Goal: Ask a question

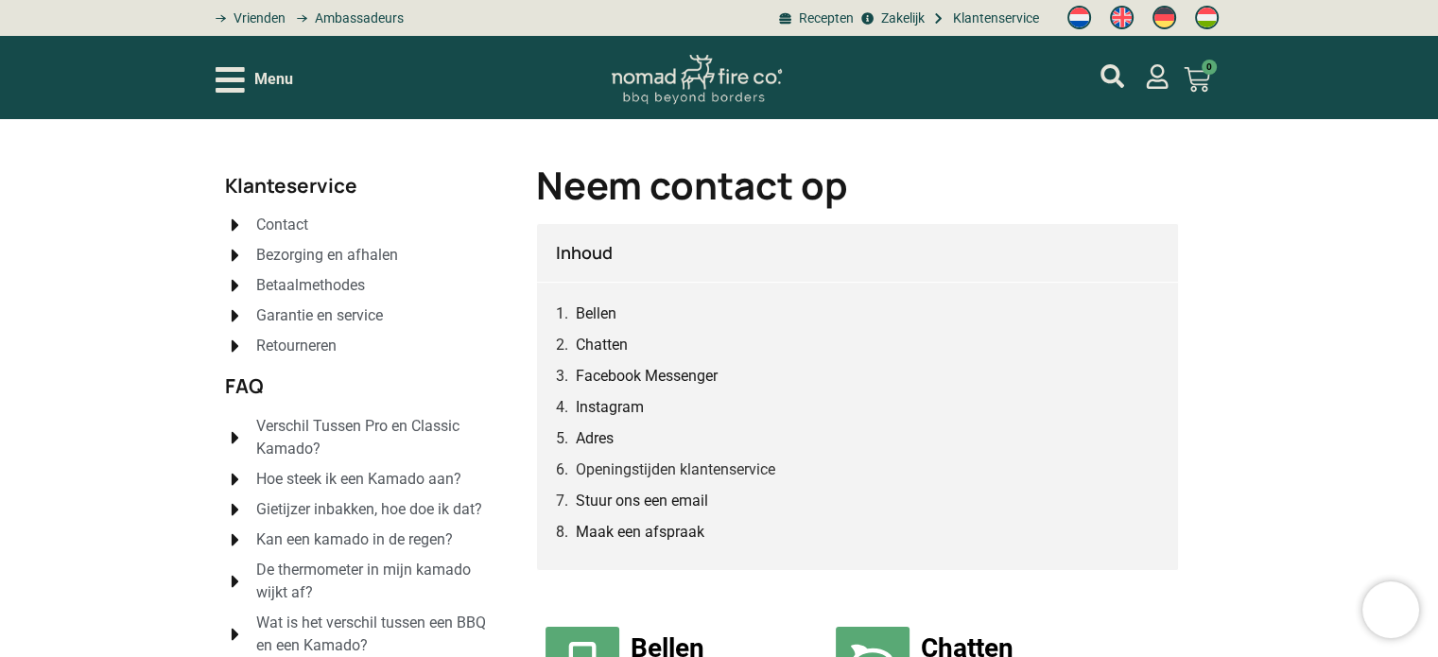
click at [311, 343] on span "Retourneren" at bounding box center [294, 346] width 85 height 23
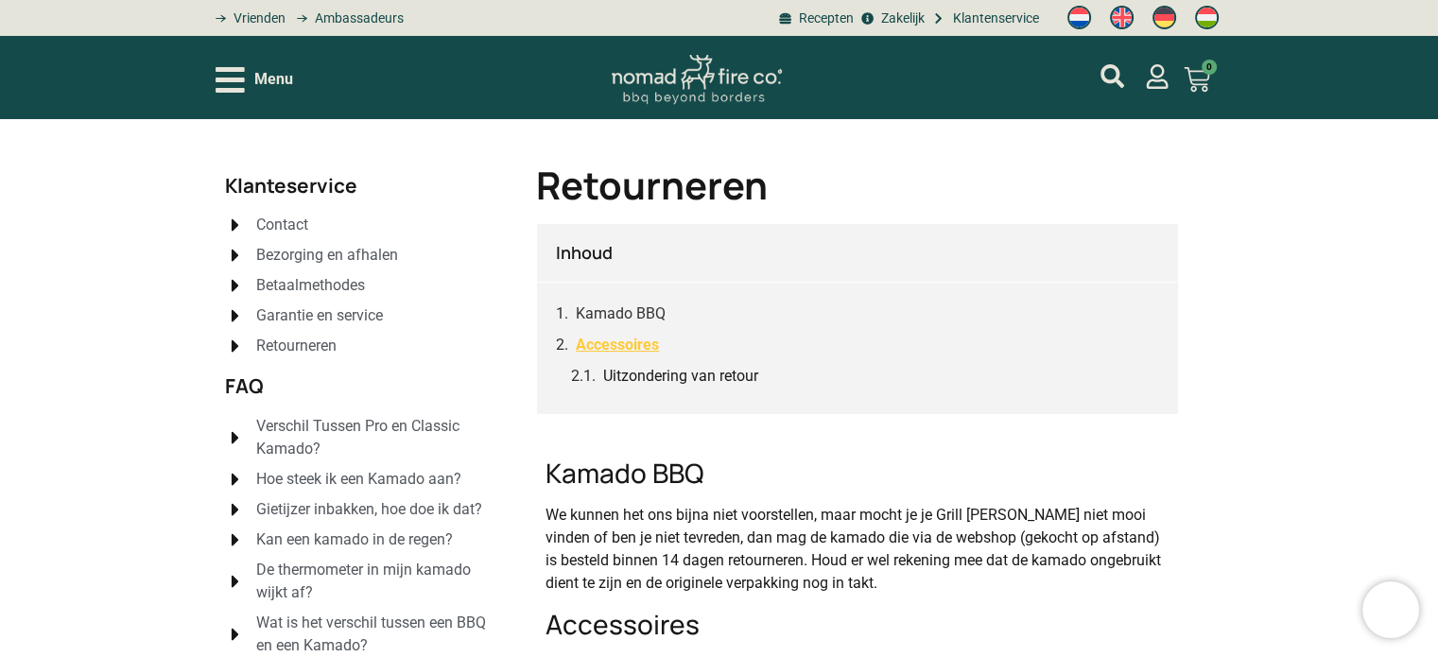
click at [621, 345] on link "Accessoires" at bounding box center [617, 345] width 83 height 24
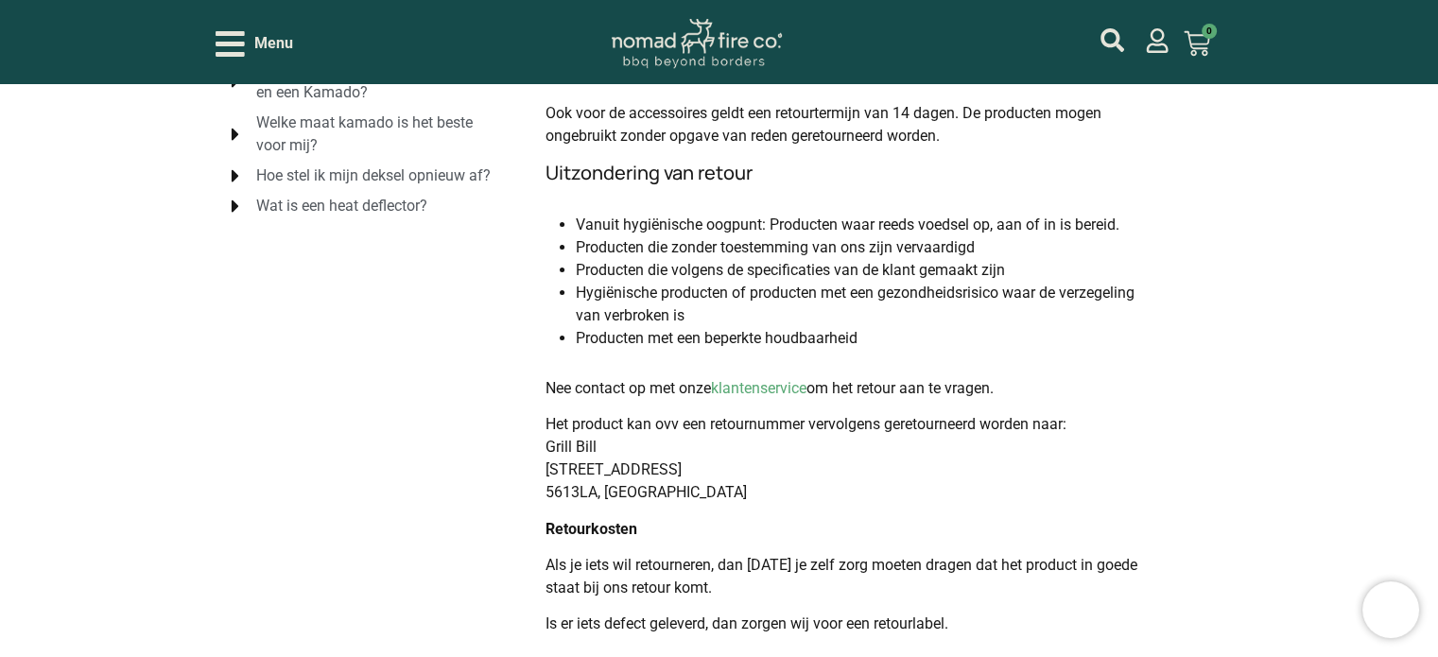
scroll to position [607, 0]
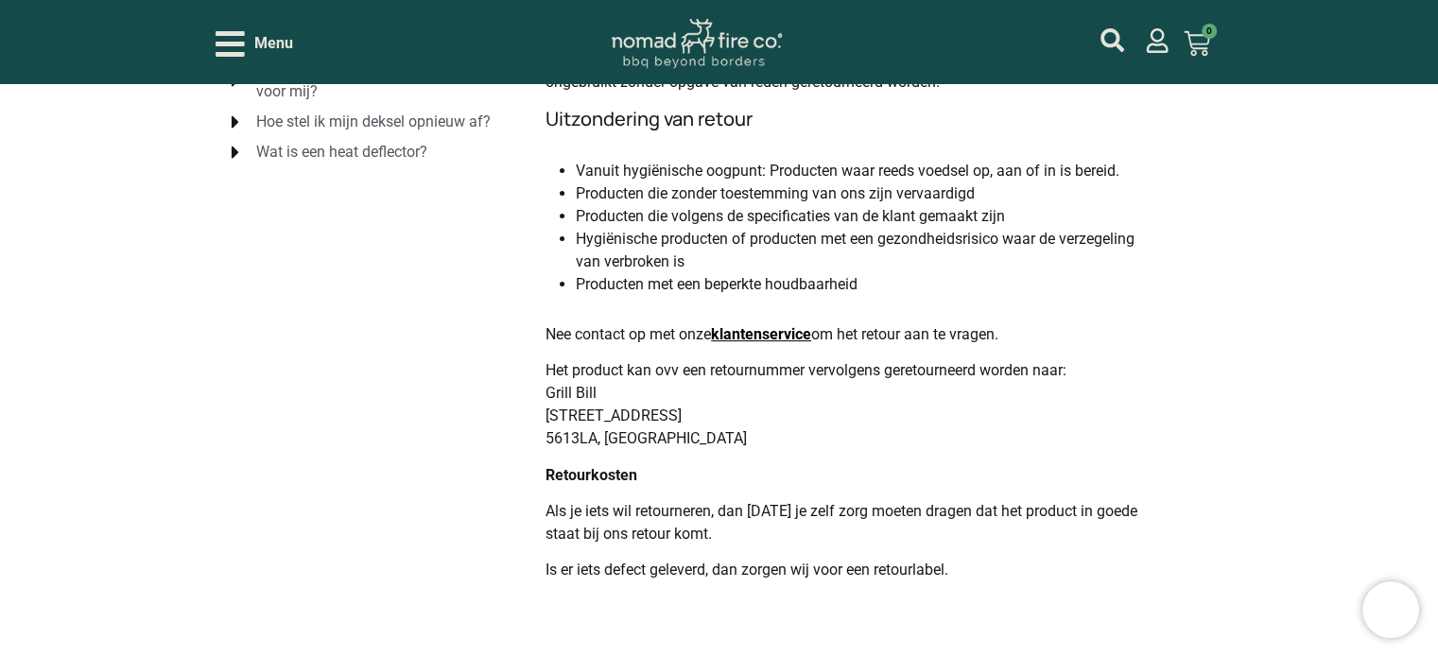
click at [758, 332] on link "klantenservice" at bounding box center [761, 334] width 100 height 18
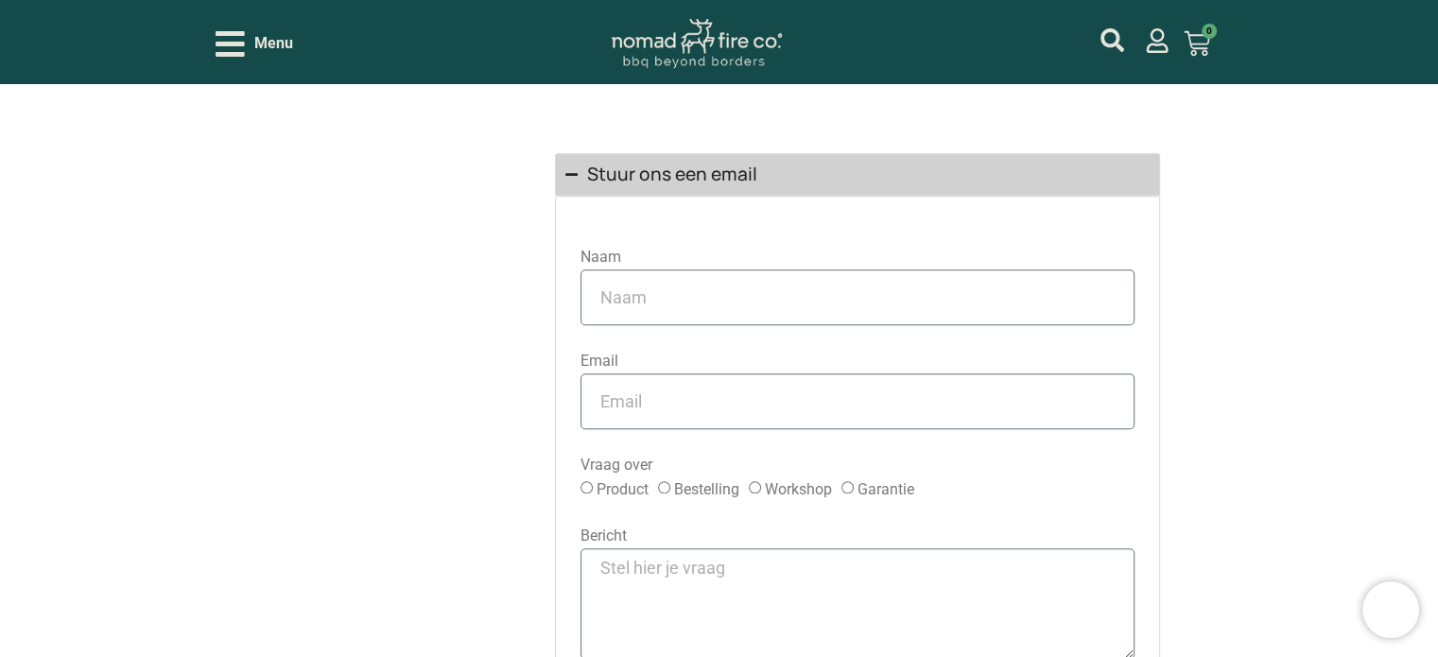
scroll to position [1702, 0]
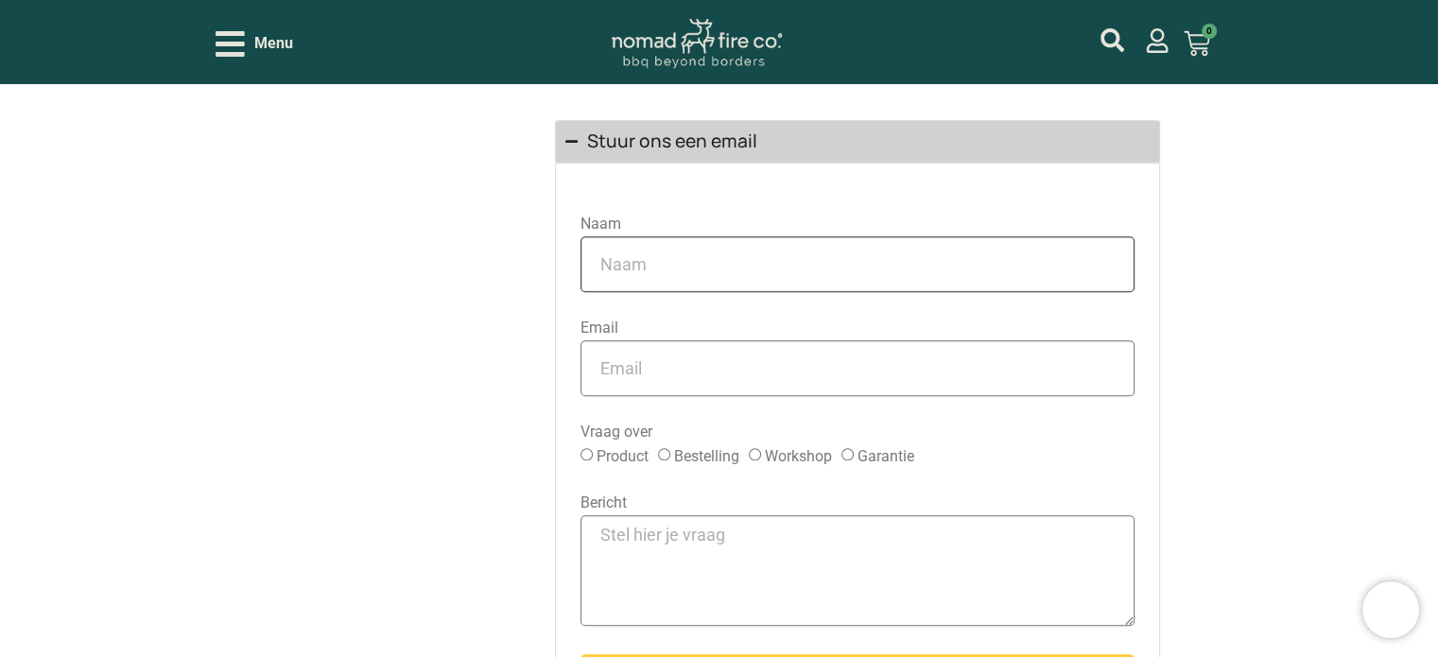
click at [642, 265] on input "Naam" at bounding box center [858, 264] width 554 height 56
type input "Rieny van den Biggelaar"
click at [662, 360] on input "Email" at bounding box center [858, 368] width 554 height 56
type input "r.vd.biggelaar@telfort.nl"
click at [666, 452] on input "Bestelling" at bounding box center [664, 454] width 12 height 12
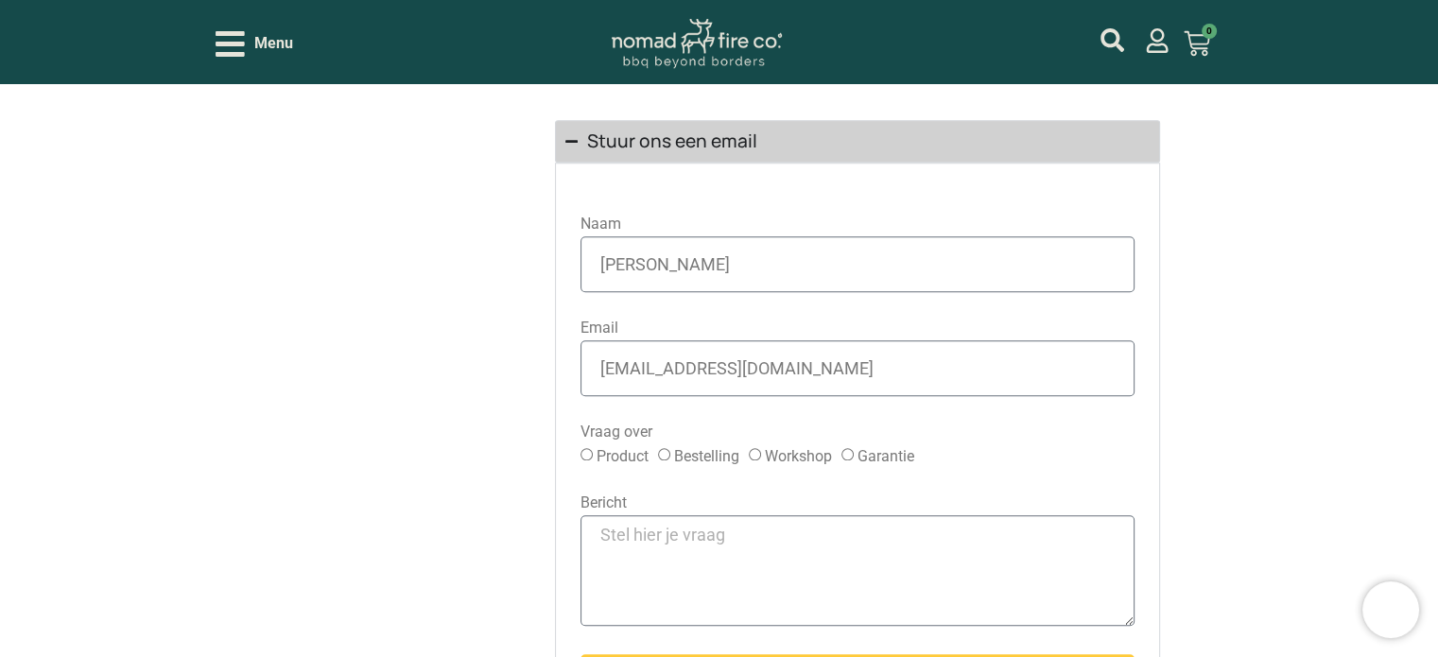
radio input "true"
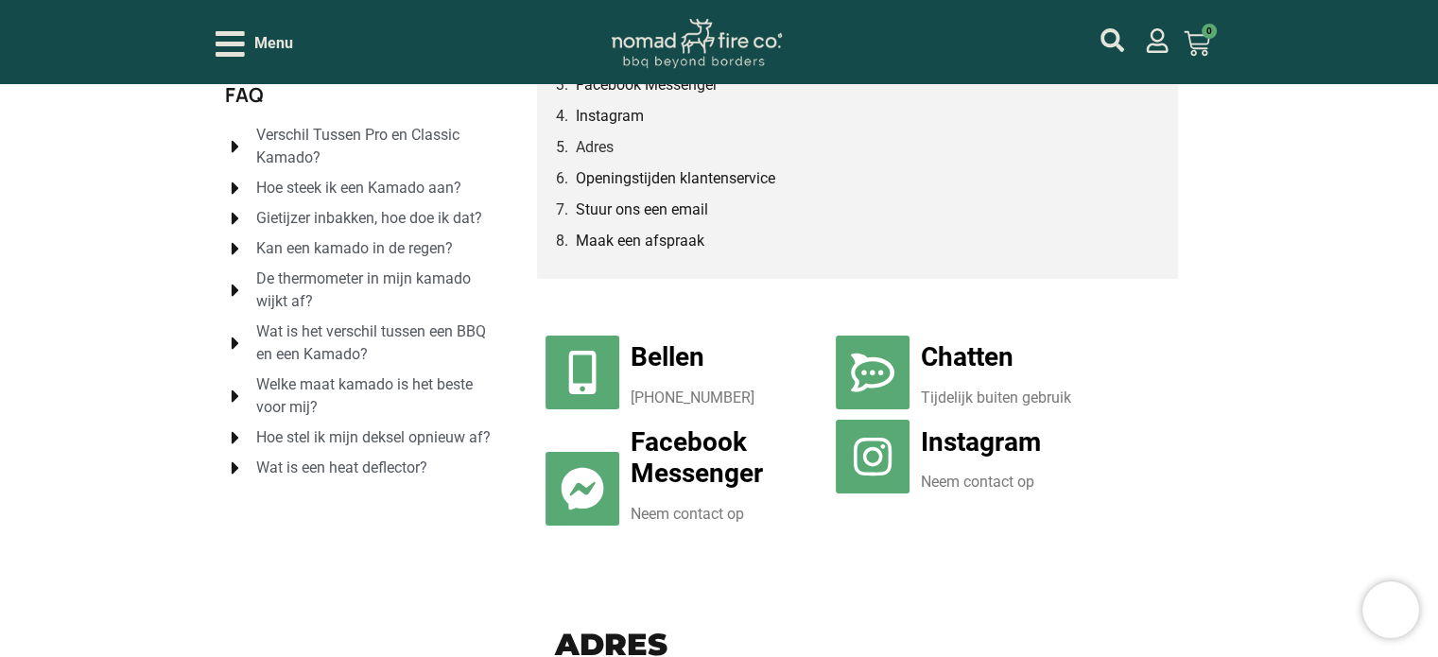
scroll to position [189, 0]
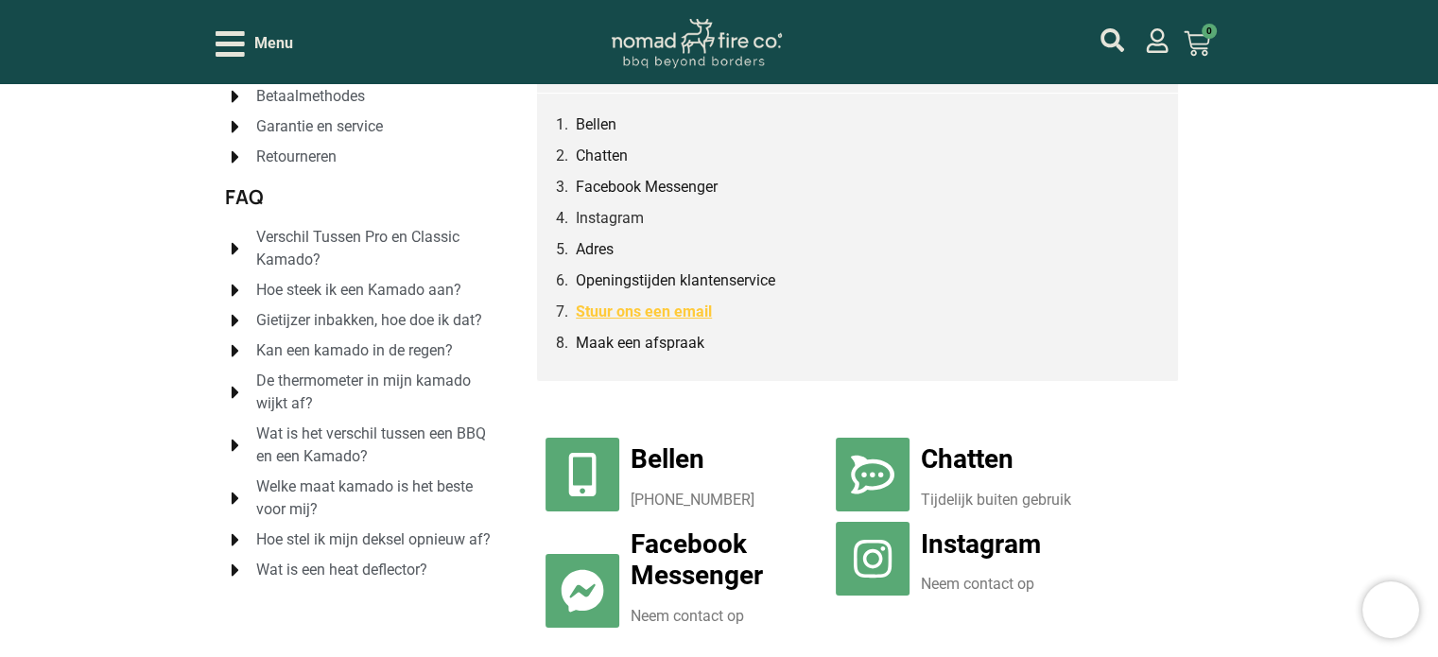
click at [681, 309] on link "Stuur ons een email" at bounding box center [644, 312] width 136 height 24
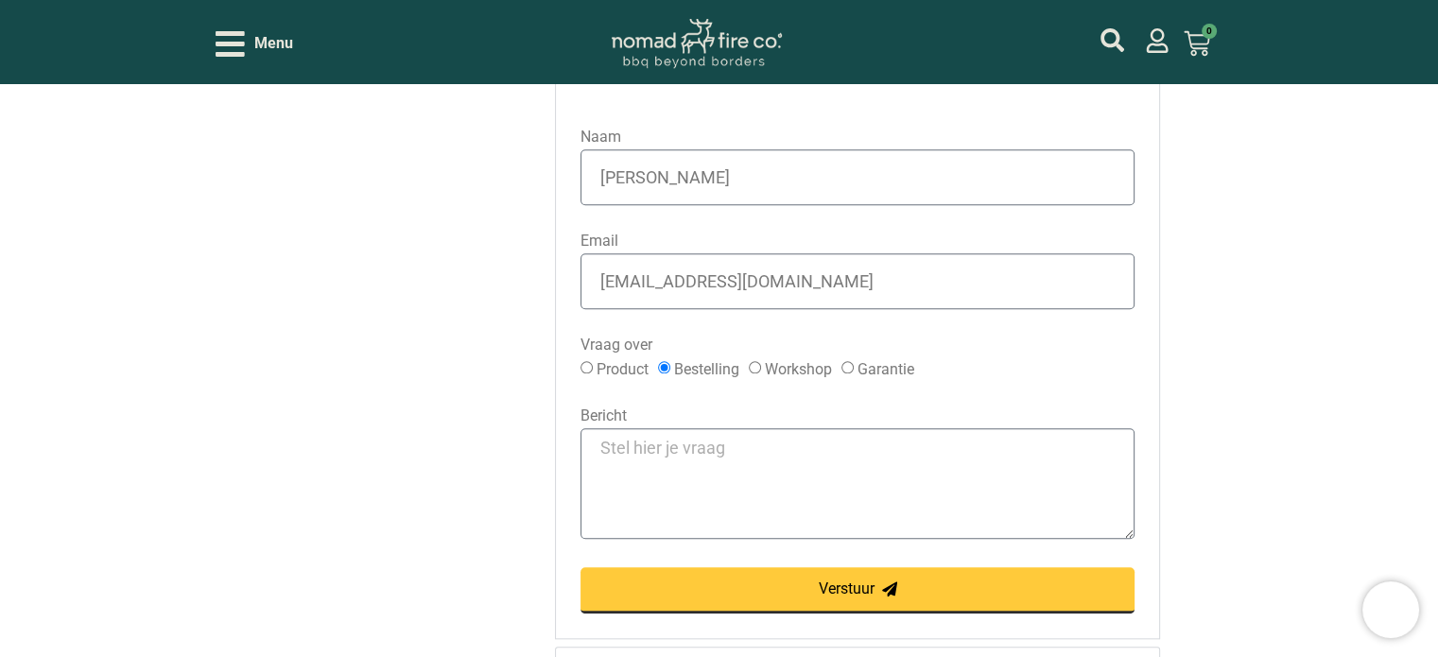
scroll to position [1831, 0]
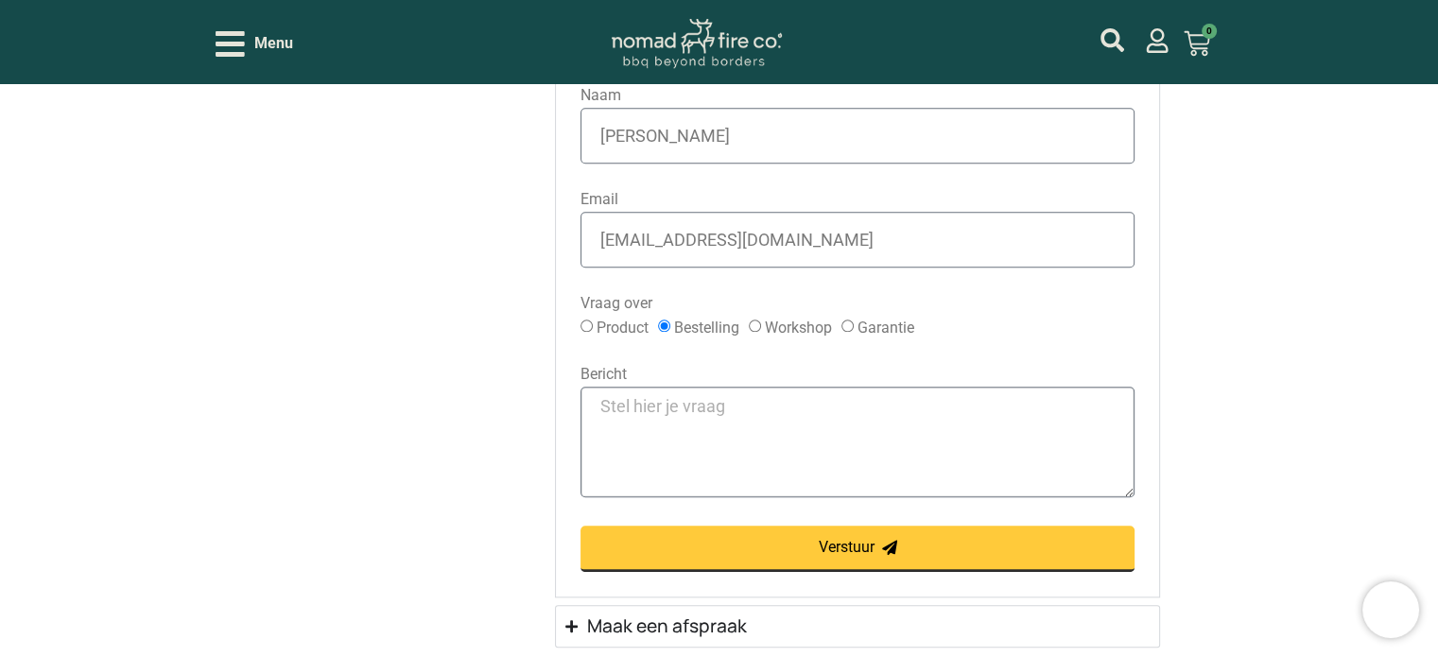
click at [681, 415] on textarea "Bericht" at bounding box center [858, 442] width 554 height 111
click at [998, 402] on textarea "Ik wil graag een bestelling retourneren. ordernummer209212" at bounding box center [858, 442] width 554 height 111
click at [1080, 419] on textarea "Ik wil graag een bestelling retourneren. ordernummer 209212" at bounding box center [858, 442] width 554 height 111
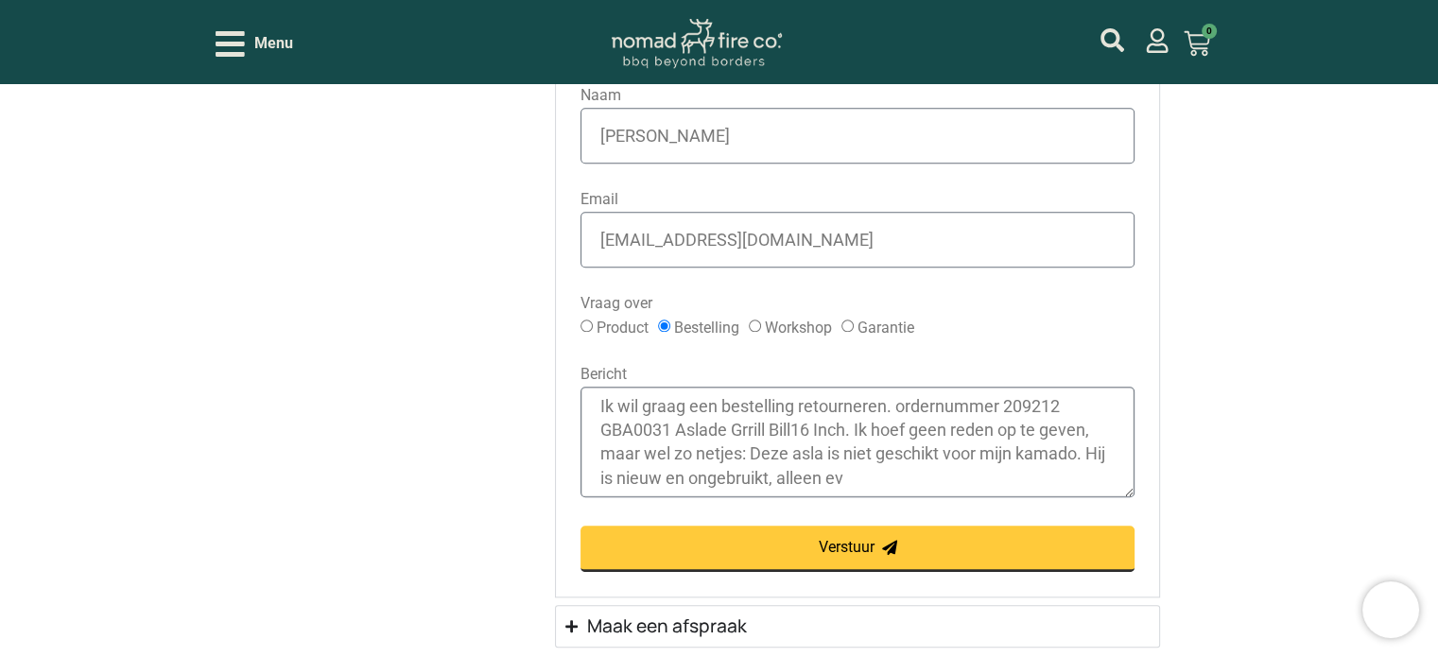
drag, startPoint x: 1089, startPoint y: 450, endPoint x: 1101, endPoint y: 471, distance: 23.7
click at [1101, 471] on textarea "Ik wil graag een bestelling retourneren. ordernummer 209212 GBA0031 Aslade Grri…" at bounding box center [858, 442] width 554 height 111
type textarea "Ik wil graag een bestelling retourneren. ordernummer 209212 GBA0031 Aslade Grri…"
click at [833, 540] on span "Verstuur" at bounding box center [847, 547] width 56 height 15
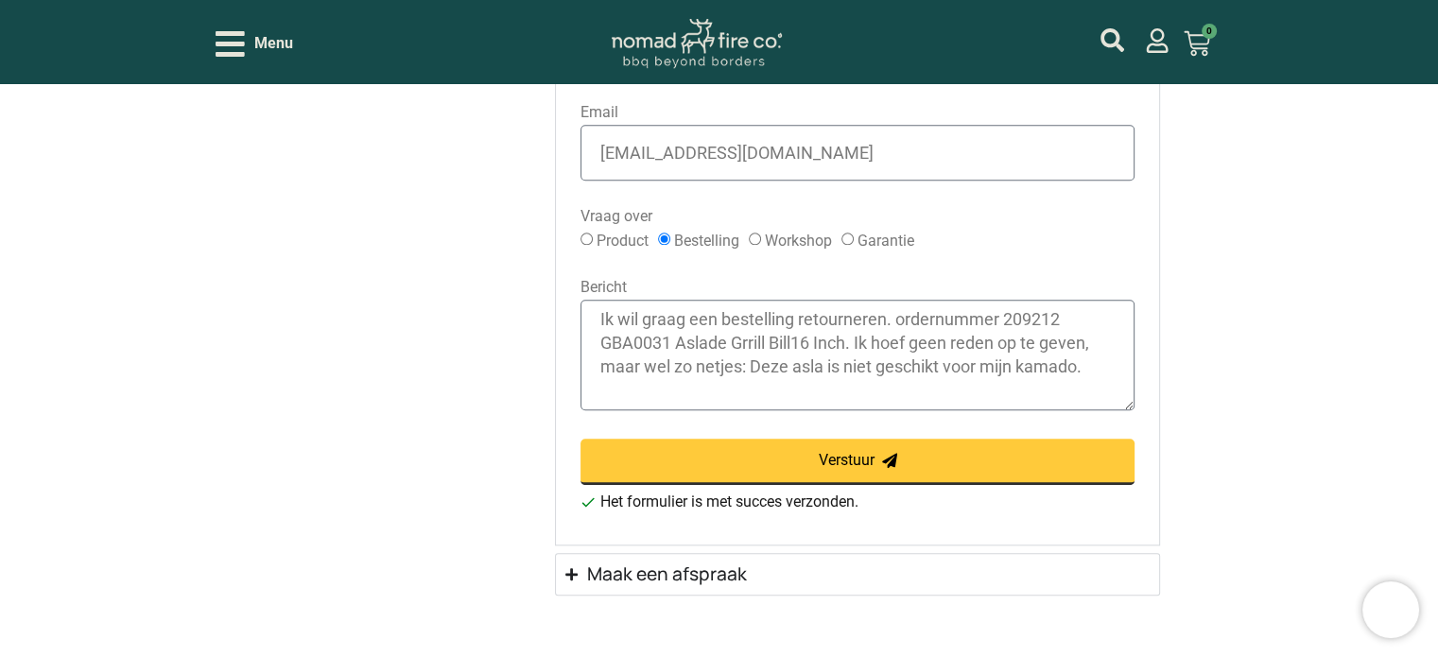
scroll to position [2020, 0]
